Goal: Information Seeking & Learning: Understand process/instructions

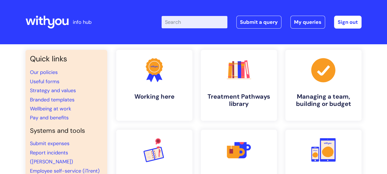
click at [179, 21] on input "Enter your search term here..." at bounding box center [195, 22] width 66 height 12
type input "probation"
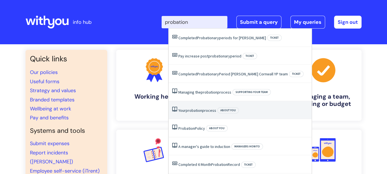
click at [196, 109] on span "probation" at bounding box center [194, 110] width 17 height 5
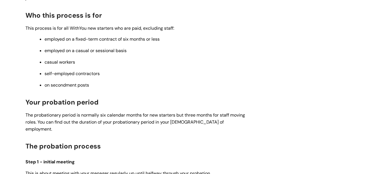
scroll to position [196, 0]
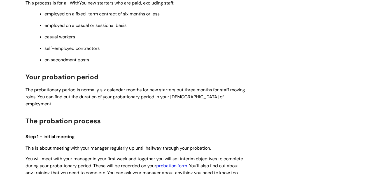
click at [175, 163] on link "probation form" at bounding box center [171, 166] width 31 height 6
